Goal: Navigation & Orientation: Understand site structure

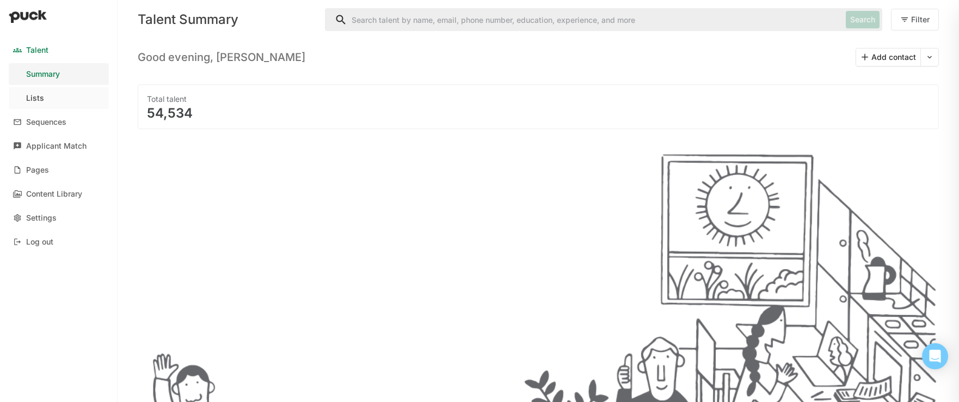
click at [31, 96] on div "Lists" at bounding box center [35, 98] width 18 height 9
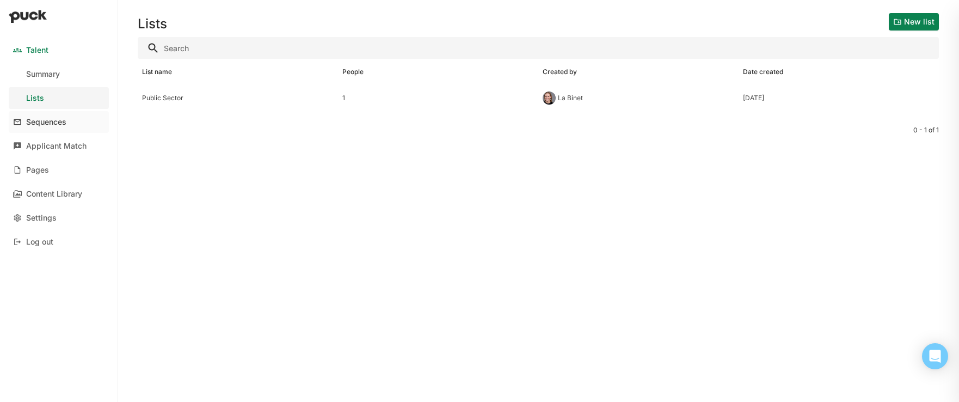
click at [36, 119] on div "Sequences" at bounding box center [46, 122] width 40 height 9
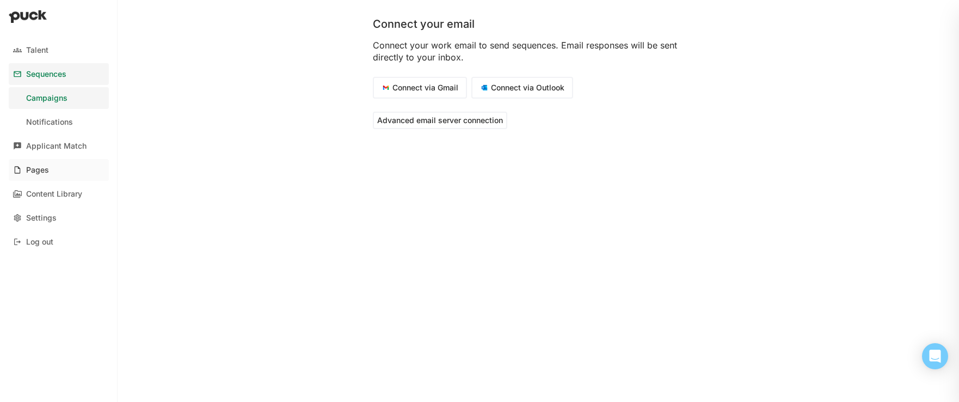
click at [43, 170] on div "Pages" at bounding box center [37, 169] width 23 height 9
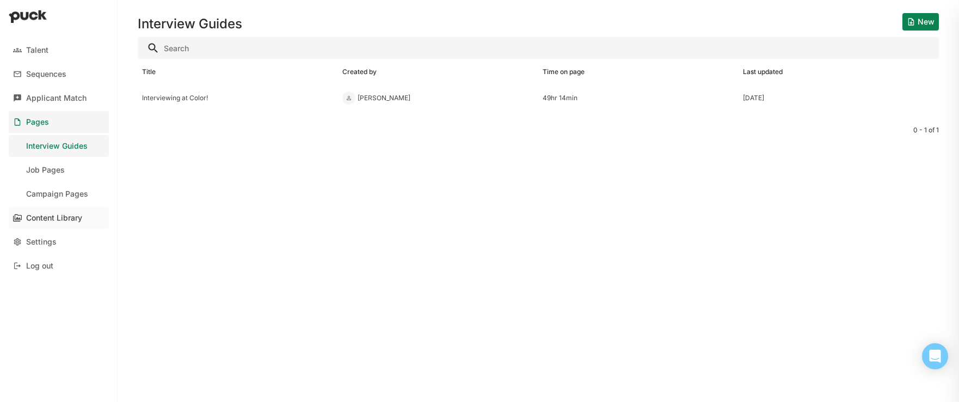
click at [80, 215] on div "Content Library" at bounding box center [54, 217] width 56 height 9
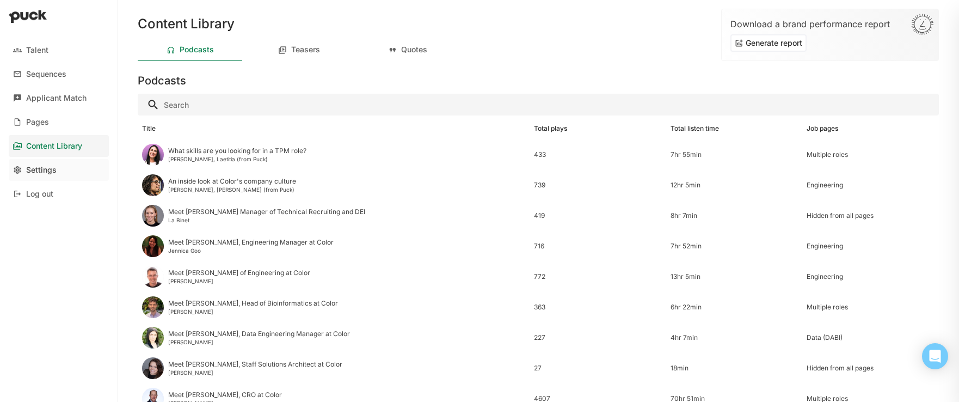
click at [47, 170] on div "Settings" at bounding box center [41, 169] width 30 height 9
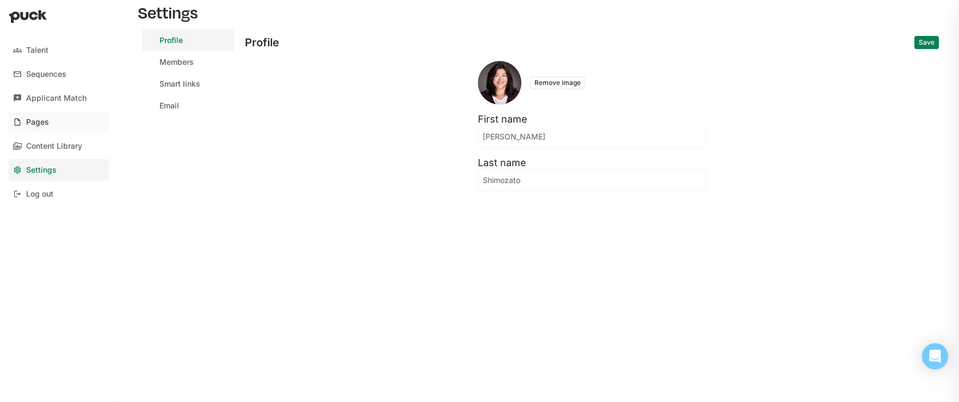
click at [35, 118] on div "Pages" at bounding box center [37, 122] width 23 height 9
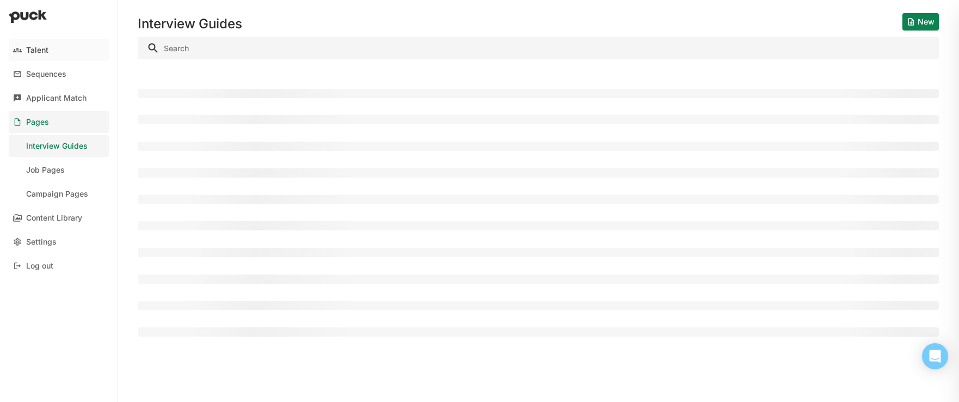
click at [36, 54] on div "Talent" at bounding box center [37, 50] width 22 height 9
